Goal: Navigation & Orientation: Find specific page/section

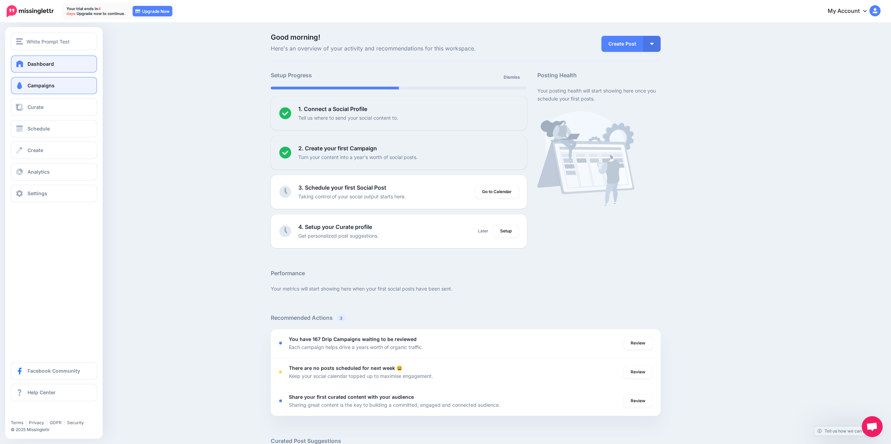
click at [60, 89] on link "Campaigns" at bounding box center [54, 85] width 86 height 17
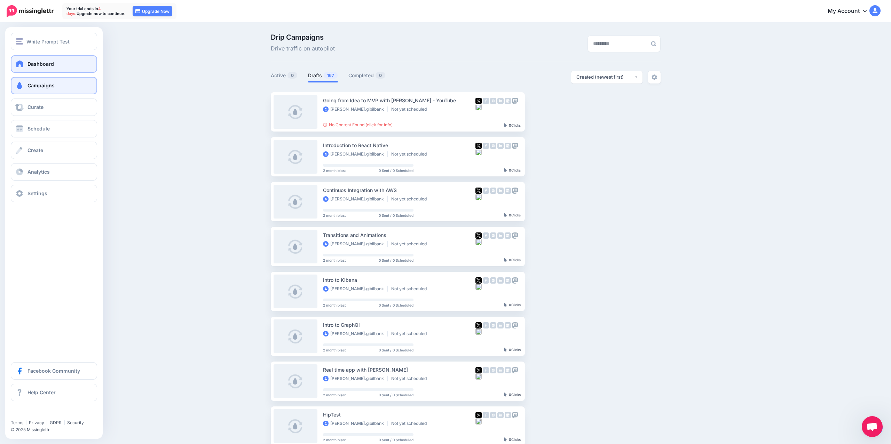
click at [31, 59] on link "Dashboard" at bounding box center [54, 63] width 86 height 17
